Goal: Transaction & Acquisition: Book appointment/travel/reservation

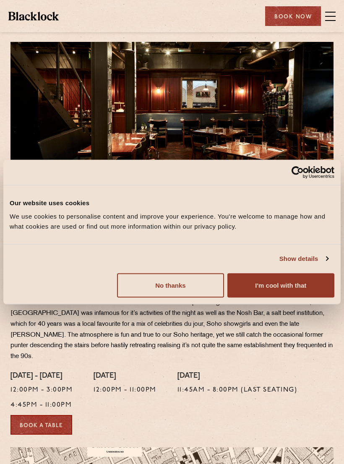
click at [176, 289] on button "No thanks" at bounding box center [170, 285] width 107 height 24
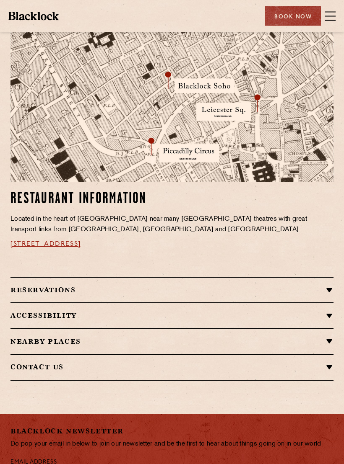
scroll to position [433, 0]
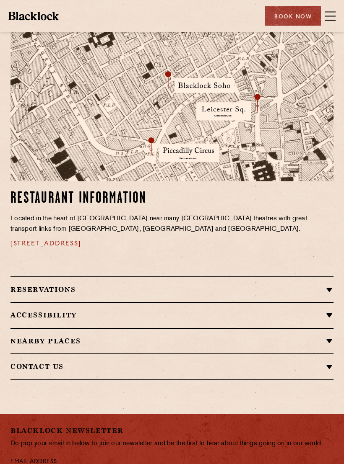
click at [332, 14] on span at bounding box center [330, 16] width 10 height 13
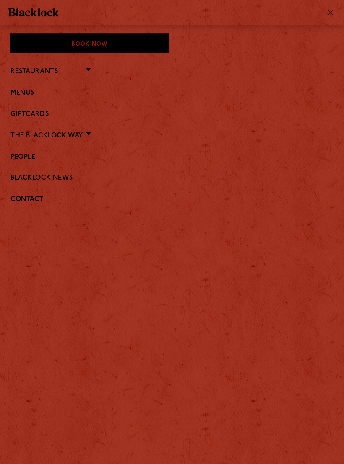
click at [89, 72] on li "Restaurants Soho City Covent Garden Shoreditch Canary Wharf Manchester Birmingh…" at bounding box center [171, 71] width 323 height 11
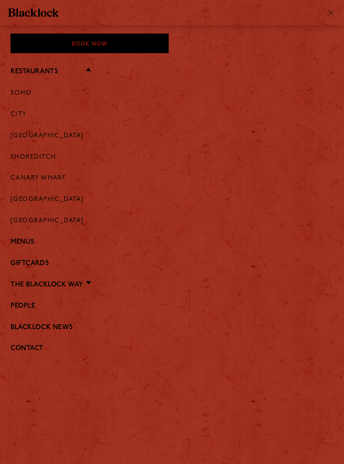
click at [60, 135] on link "[GEOGRAPHIC_DATA]" at bounding box center [46, 136] width 73 height 8
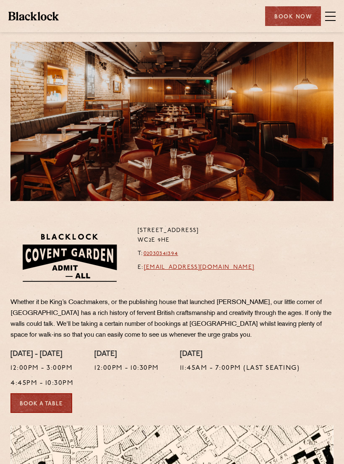
click at [326, 16] on span at bounding box center [330, 16] width 10 height 1
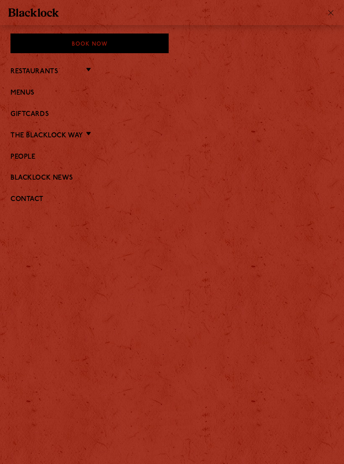
click at [31, 94] on link "Menus" at bounding box center [171, 93] width 323 height 8
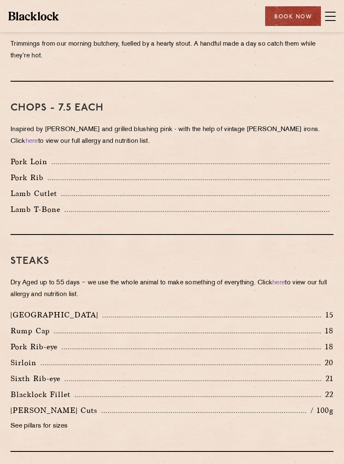
scroll to position [638, 0]
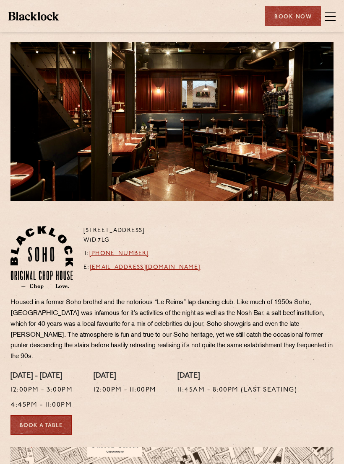
click at [36, 415] on link "Book a Table" at bounding box center [41, 425] width 62 height 20
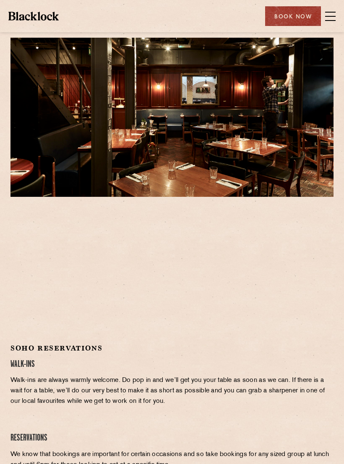
scroll to position [26, 0]
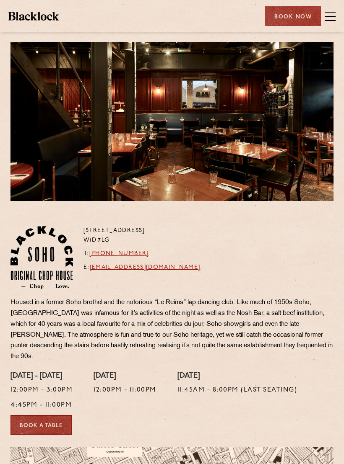
click at [284, 20] on div "Book Now" at bounding box center [293, 16] width 56 height 20
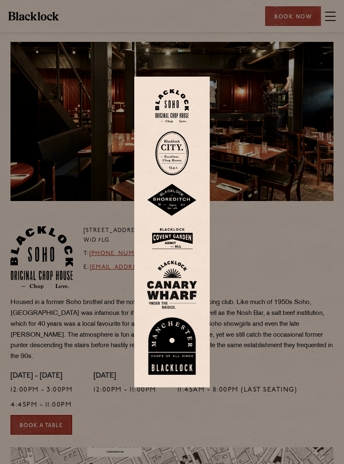
click at [172, 234] on img at bounding box center [172, 238] width 50 height 27
